Goal: Transaction & Acquisition: Purchase product/service

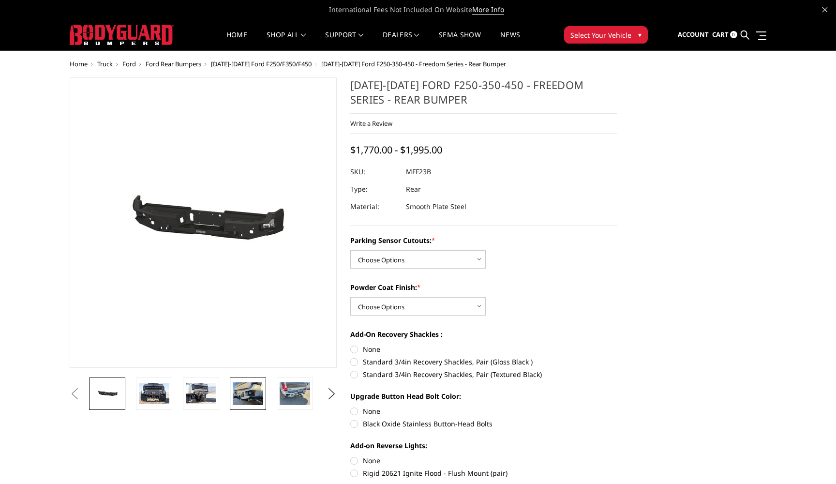
click at [241, 403] on img at bounding box center [248, 393] width 30 height 23
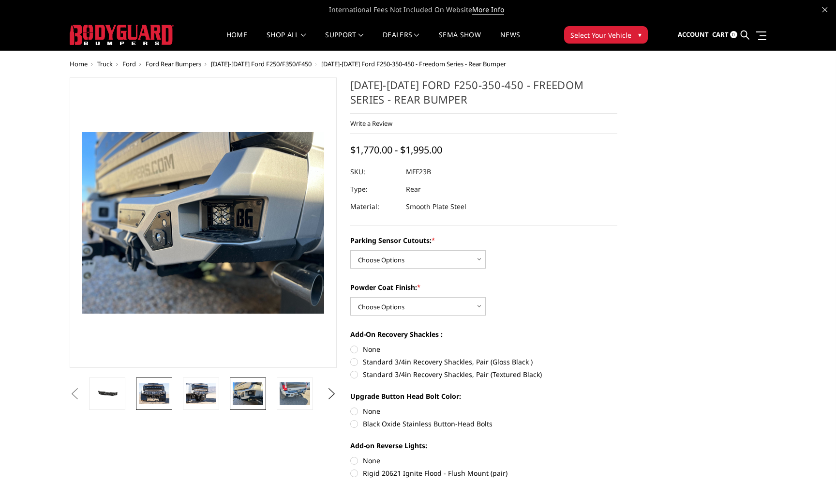
click at [144, 399] on img at bounding box center [154, 393] width 30 height 20
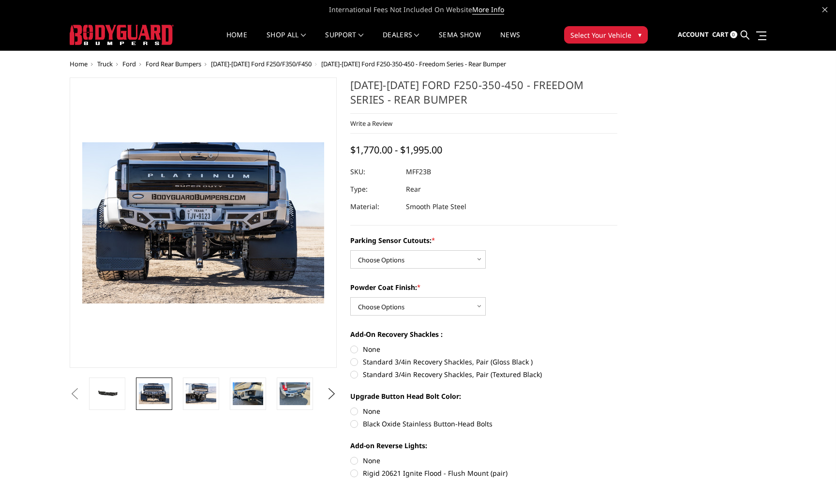
click at [168, 400] on img at bounding box center [154, 393] width 30 height 20
click at [168, 394] on img at bounding box center [154, 393] width 30 height 20
click at [175, 391] on li at bounding box center [157, 393] width 47 height 32
click at [187, 66] on span "Ford Rear Bumpers" at bounding box center [174, 64] width 56 height 9
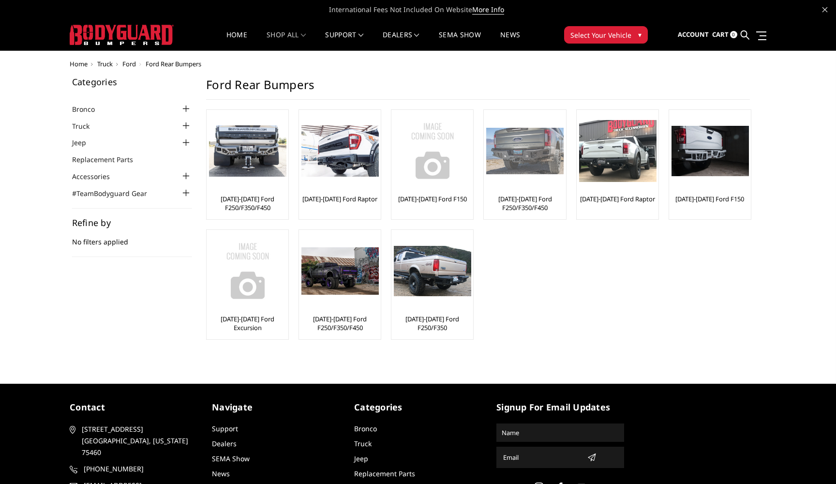
click at [538, 166] on img at bounding box center [524, 151] width 77 height 47
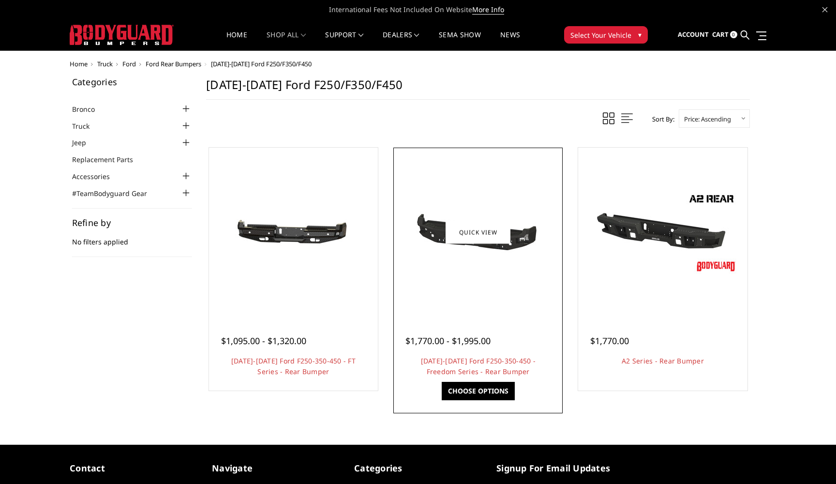
click at [487, 217] on img at bounding box center [478, 232] width 155 height 74
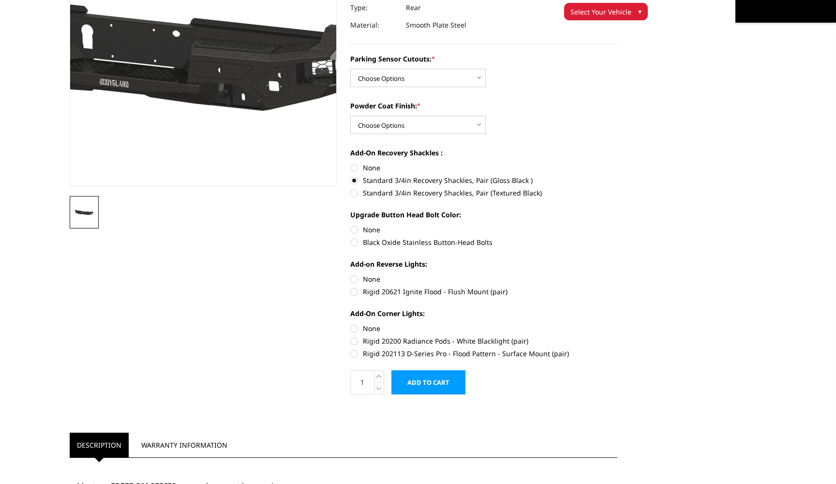
scroll to position [44, 0]
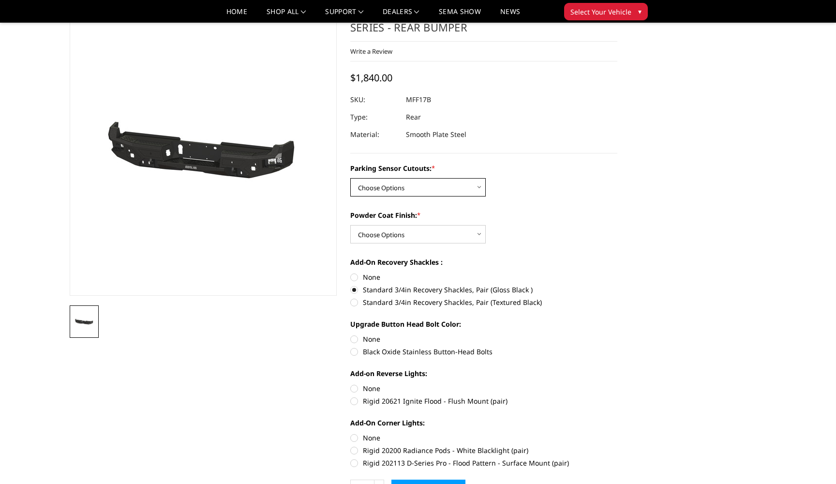
select select "3074"
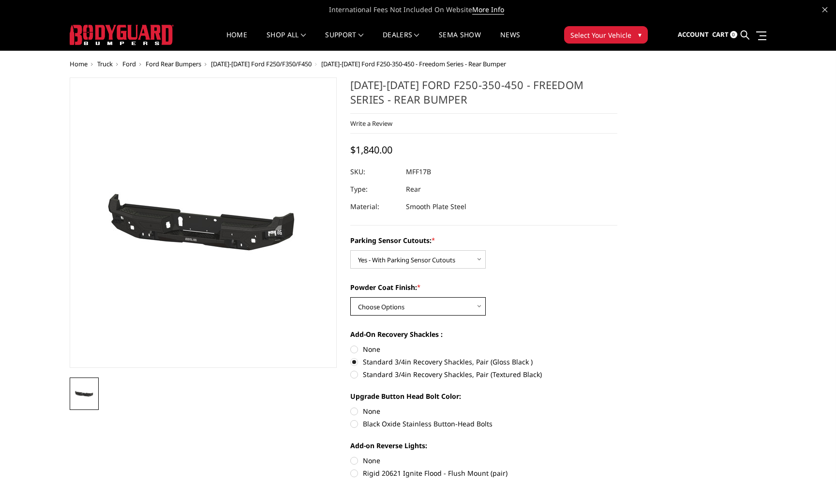
scroll to position [0, 0]
